Goal: Navigation & Orientation: Understand site structure

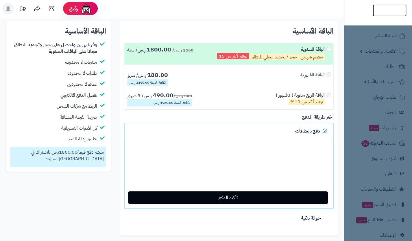
click at [390, 16] on img at bounding box center [390, 22] width 34 height 12
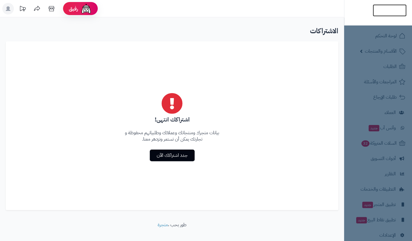
click at [389, 16] on img at bounding box center [390, 22] width 34 height 12
click at [387, 5] on img at bounding box center [390, 10] width 34 height 12
